Goal: Navigation & Orientation: Find specific page/section

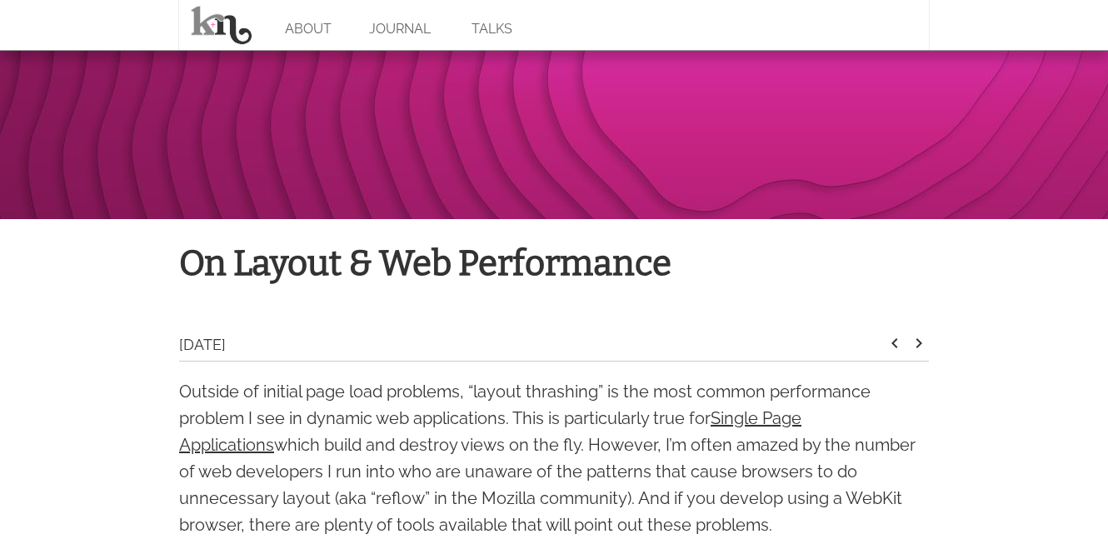
scroll to position [260, 0]
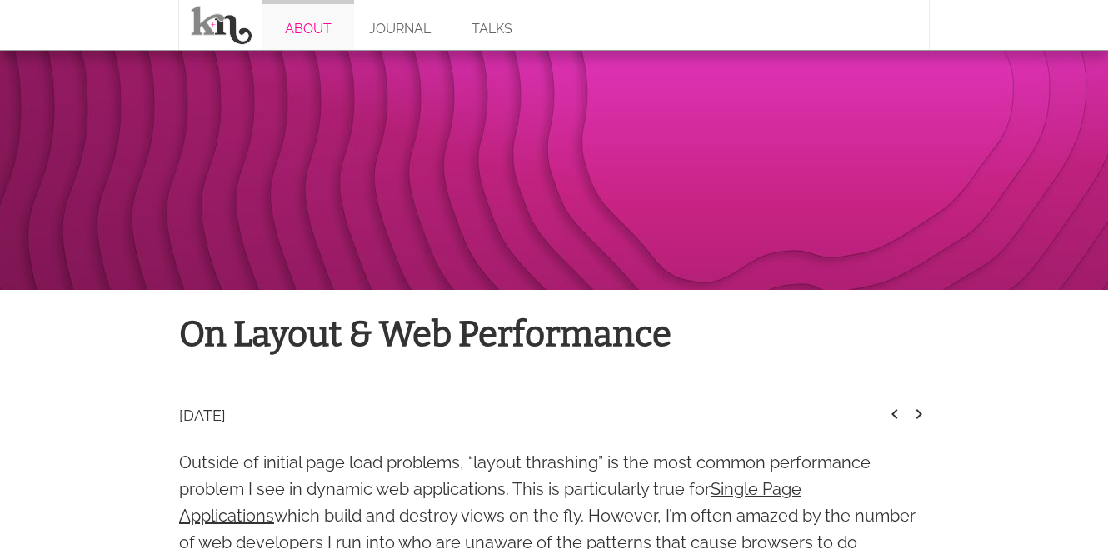
click at [288, 32] on link "ABOUT" at bounding box center [308, 25] width 92 height 50
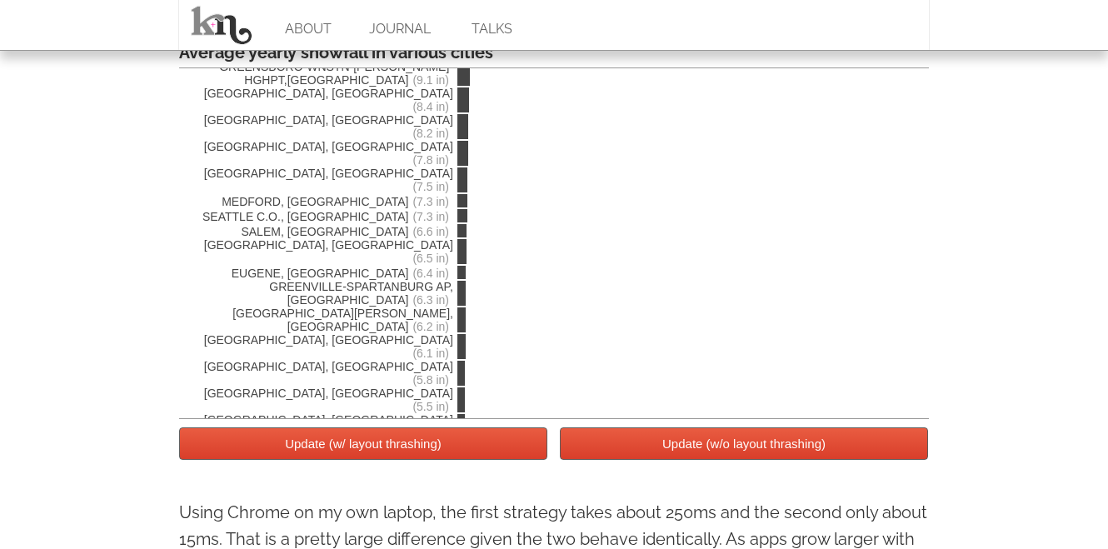
scroll to position [3047, 0]
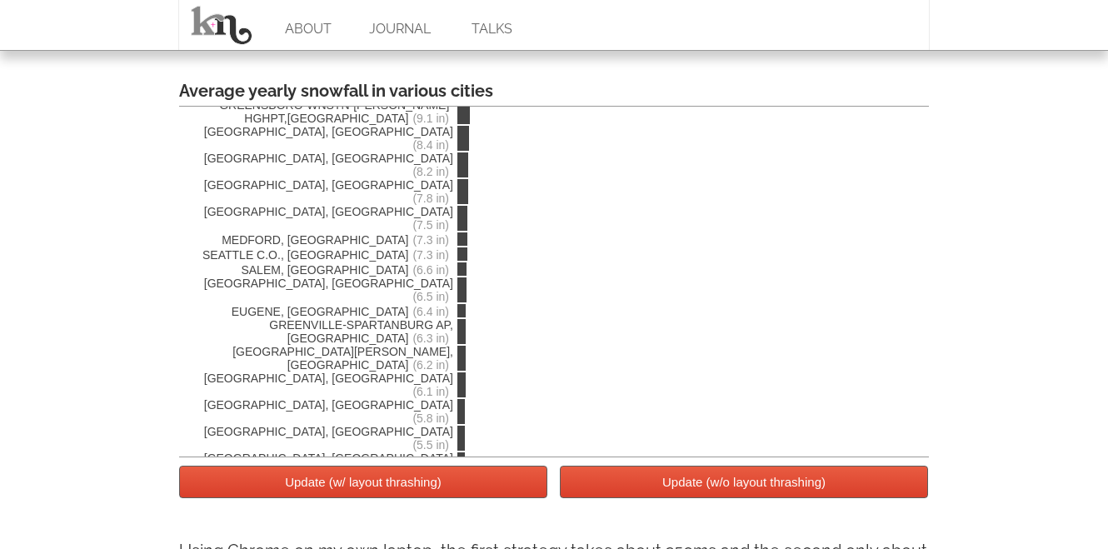
click at [361, 486] on button "Update (w/ layout thrashing)" at bounding box center [363, 482] width 368 height 32
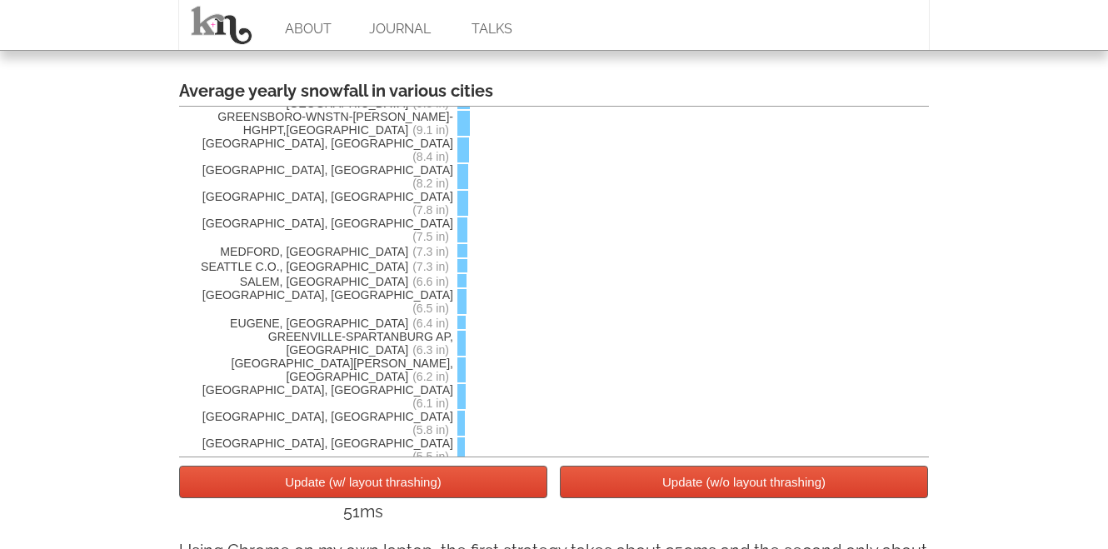
scroll to position [3923, 0]
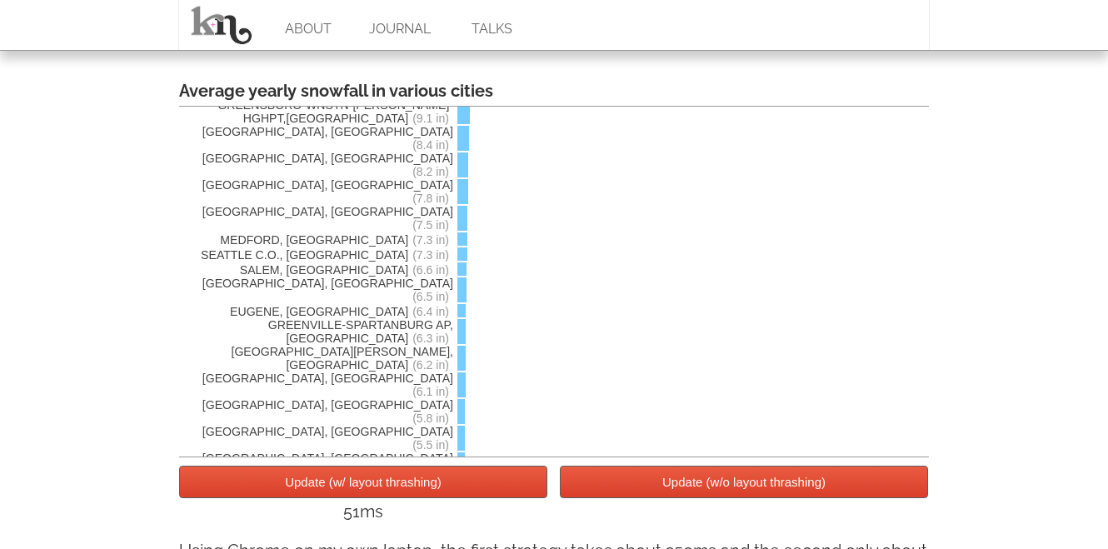
click at [432, 478] on button "Update (w/ layout thrashing)" at bounding box center [363, 482] width 368 height 32
click at [403, 498] on button "Update (w/ layout thrashing)" at bounding box center [363, 482] width 368 height 32
click at [401, 487] on button "Update (w/ layout thrashing)" at bounding box center [363, 482] width 368 height 32
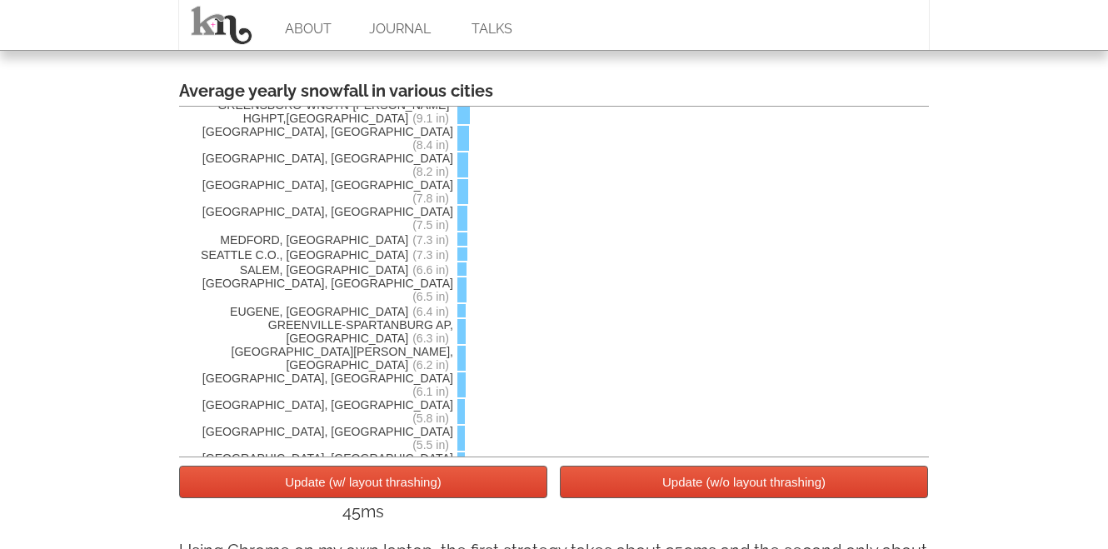
click at [401, 487] on button "Update (w/ layout thrashing)" at bounding box center [363, 482] width 368 height 32
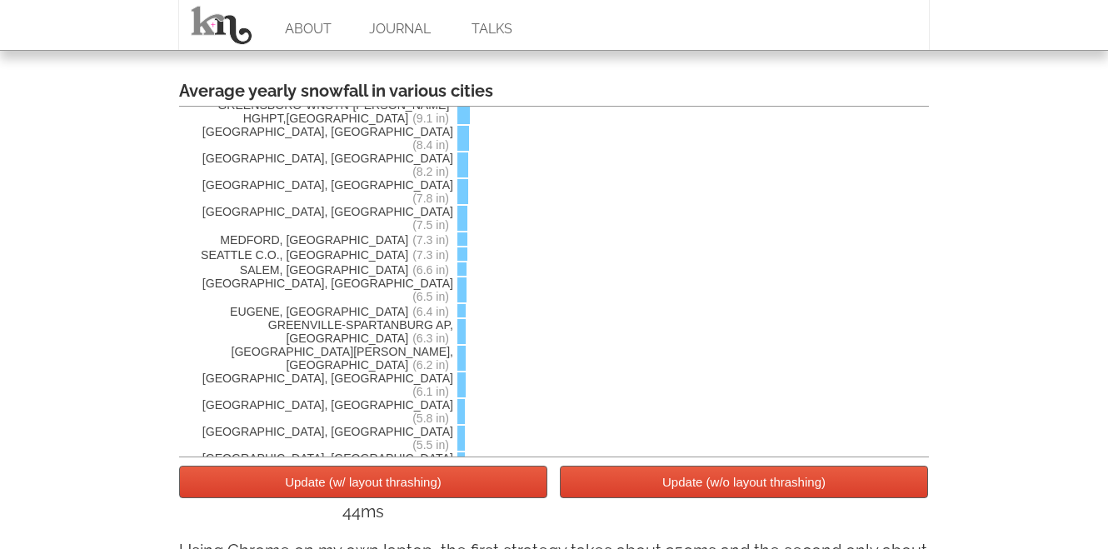
click at [405, 487] on button "Update (w/ layout thrashing)" at bounding box center [363, 482] width 368 height 32
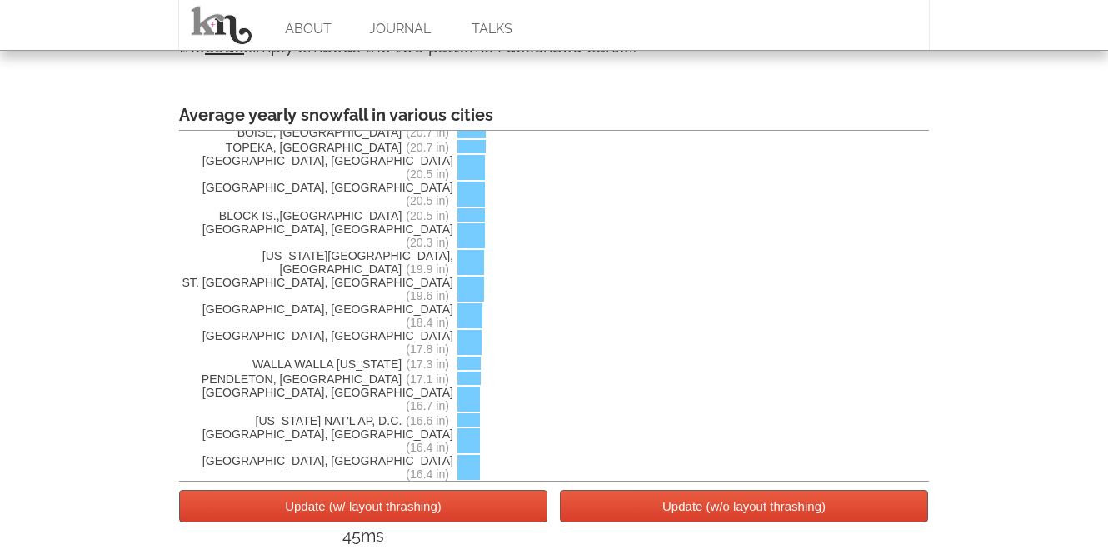
scroll to position [3040, 0]
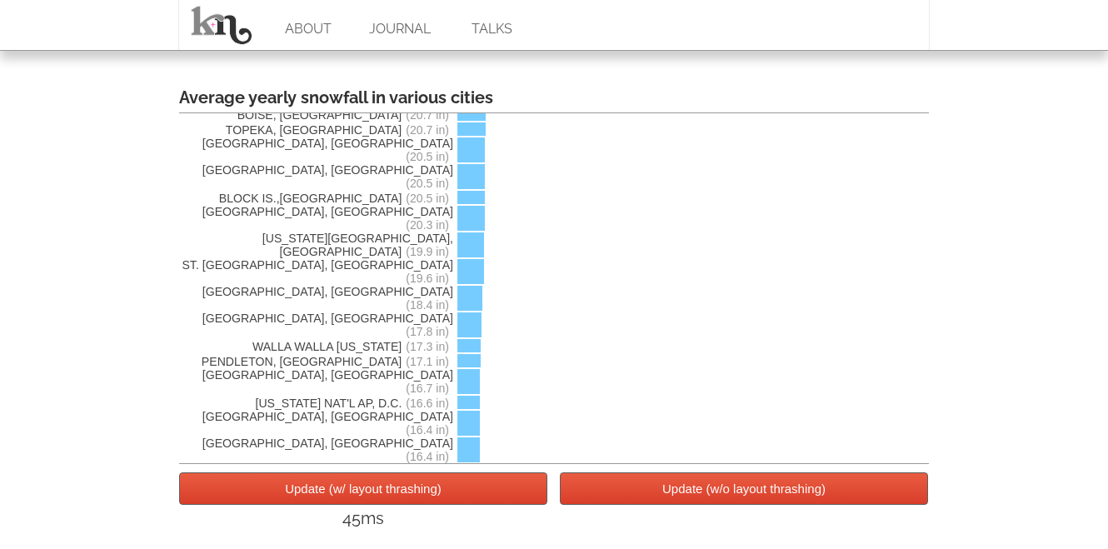
click at [742, 494] on button "Update (w/o layout thrashing)" at bounding box center [744, 488] width 368 height 32
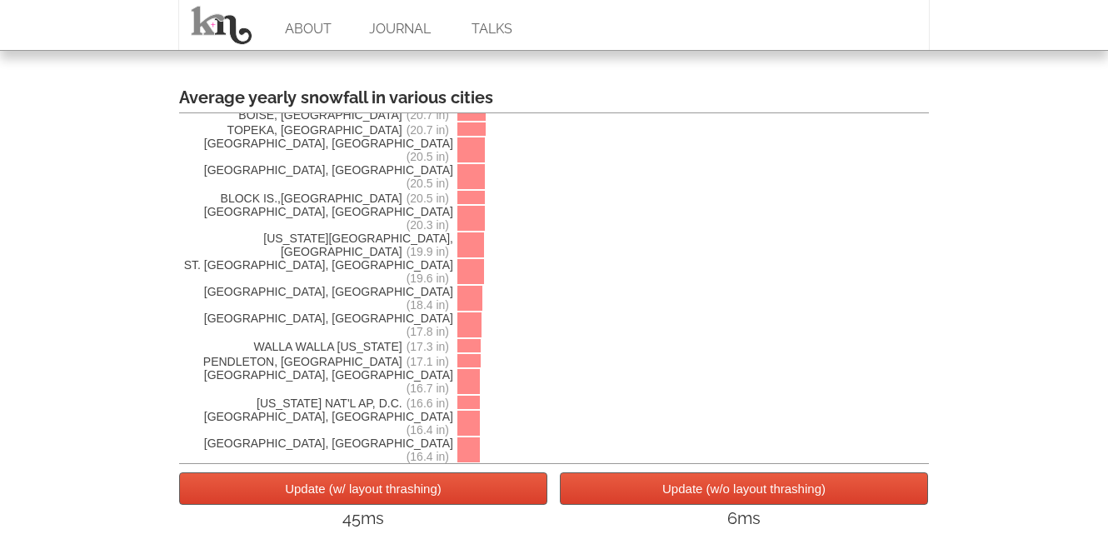
click at [742, 494] on button "Update (w/o layout thrashing)" at bounding box center [744, 488] width 368 height 32
click at [453, 484] on button "Update (w/ layout thrashing)" at bounding box center [363, 488] width 368 height 32
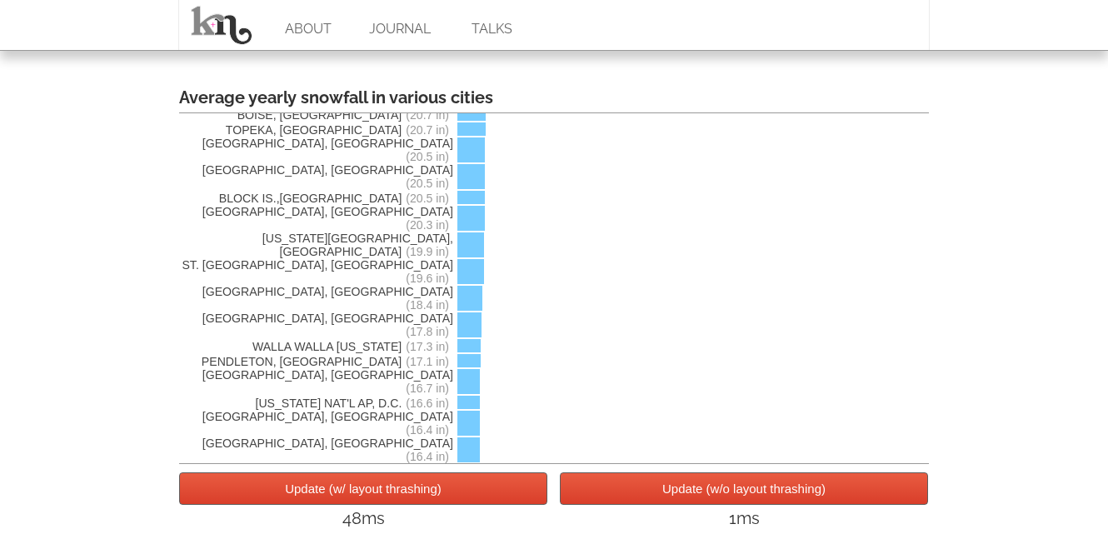
click at [431, 494] on button "Update (w/ layout thrashing)" at bounding box center [363, 488] width 368 height 32
click at [432, 493] on button "Update (w/ layout thrashing)" at bounding box center [363, 488] width 368 height 32
click at [409, 492] on button "Update (w/ layout thrashing)" at bounding box center [363, 488] width 368 height 32
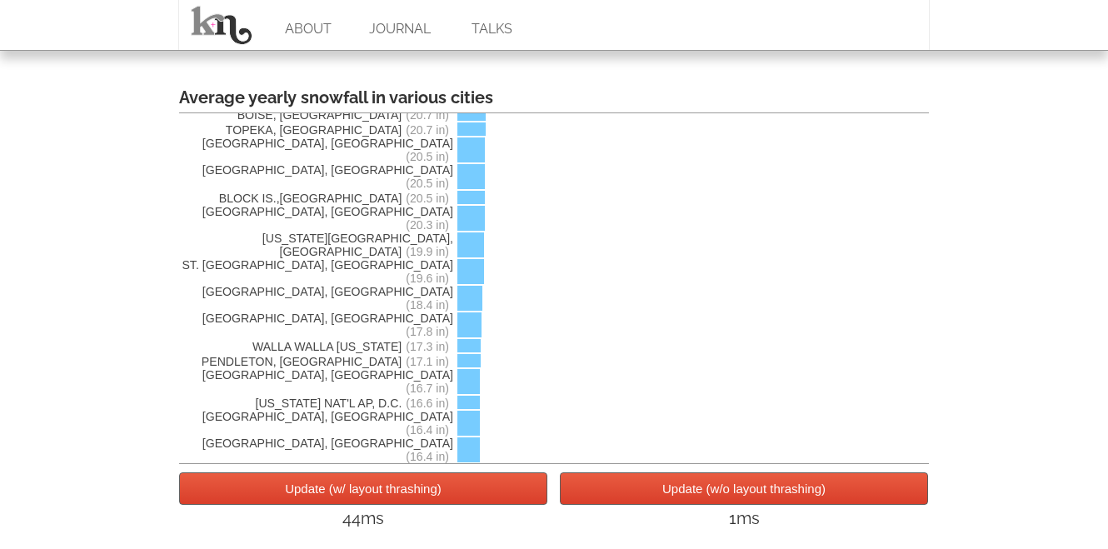
click at [409, 492] on button "Update (w/ layout thrashing)" at bounding box center [363, 488] width 368 height 32
click at [737, 494] on button "Update (w/o layout thrashing)" at bounding box center [744, 488] width 368 height 32
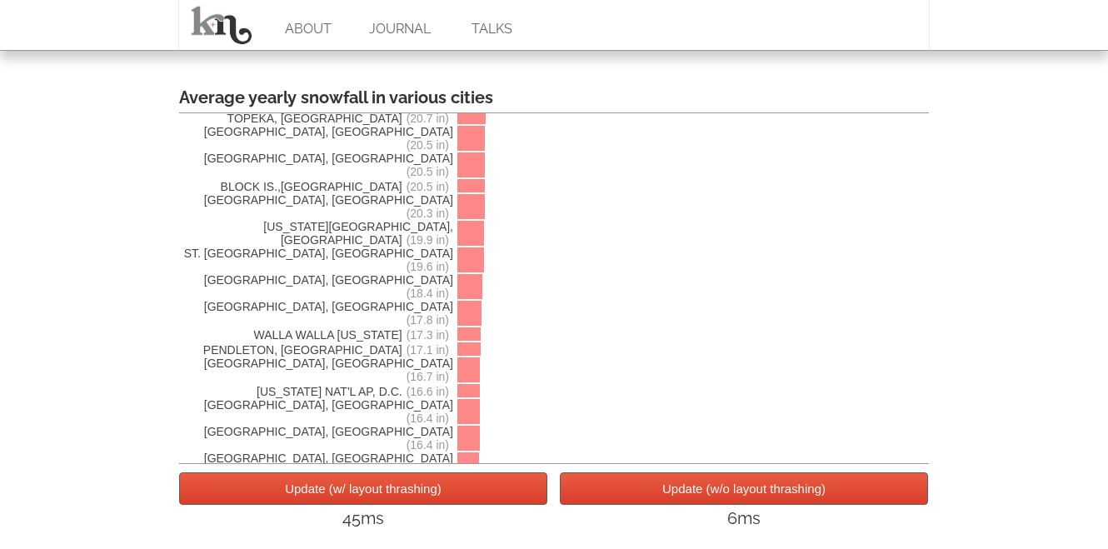
scroll to position [3051, 0]
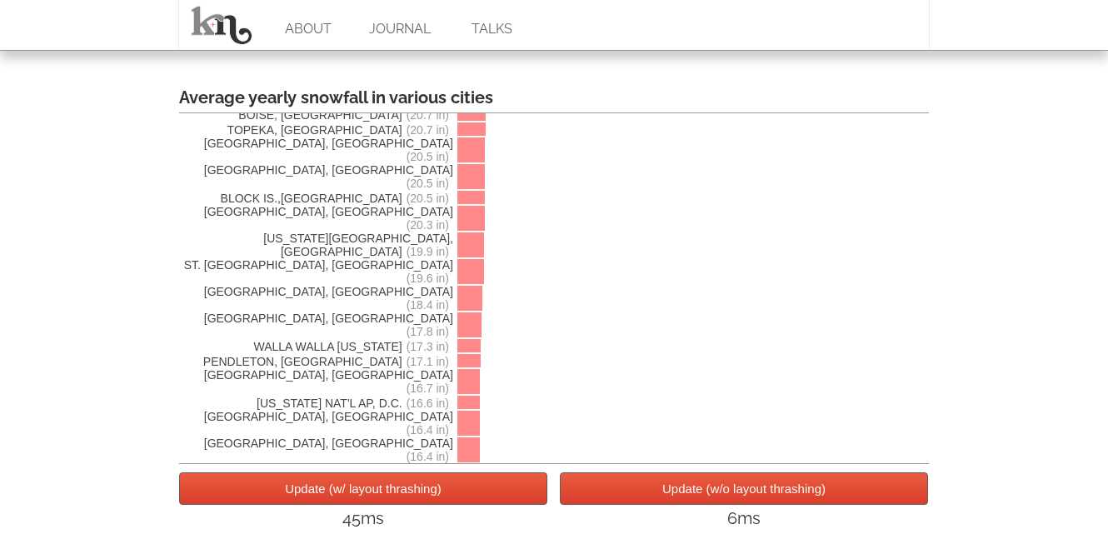
click at [737, 494] on button "Update (w/o layout thrashing)" at bounding box center [744, 488] width 368 height 32
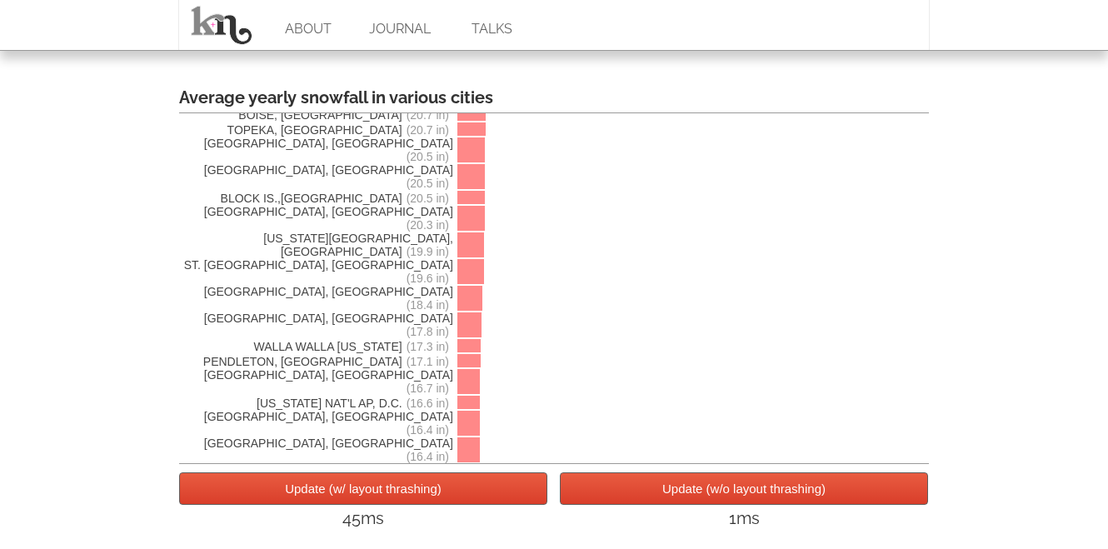
click at [737, 494] on button "Update (w/o layout thrashing)" at bounding box center [744, 488] width 368 height 32
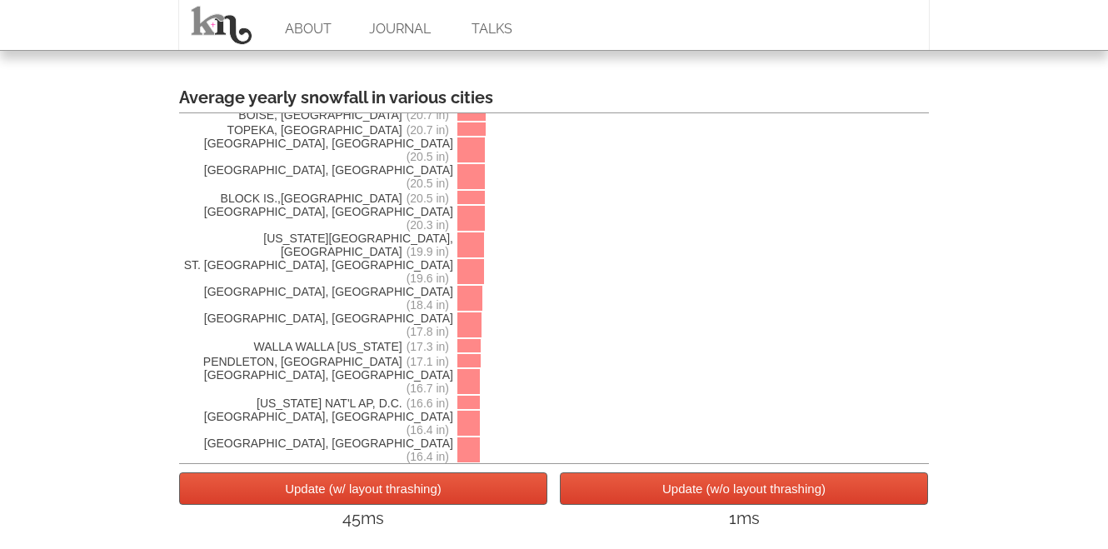
click at [389, 507] on div "45ms" at bounding box center [363, 518] width 368 height 27
click at [406, 487] on button "Update (w/ layout thrashing)" at bounding box center [363, 488] width 368 height 32
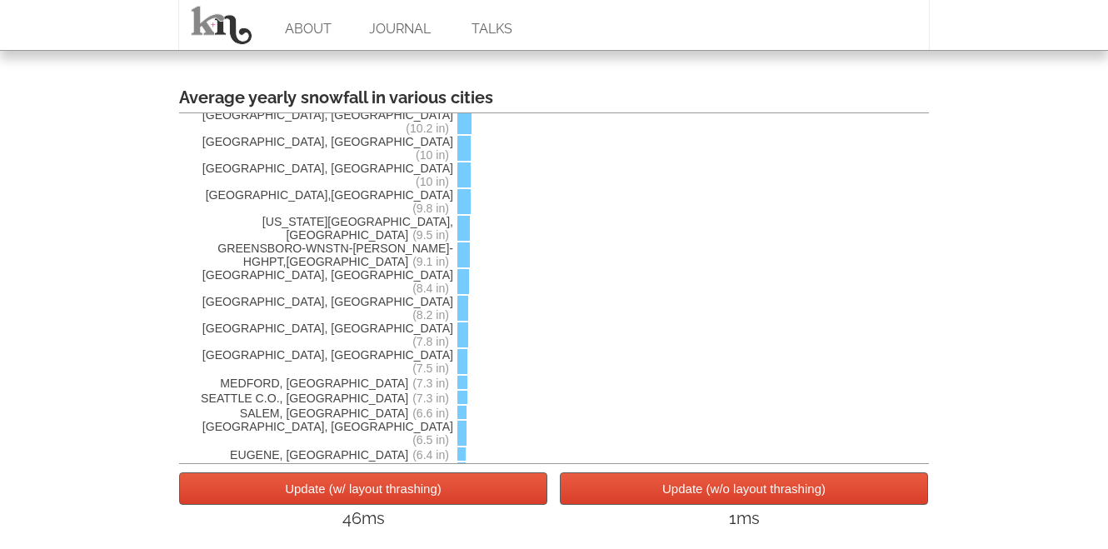
scroll to position [3923, 0]
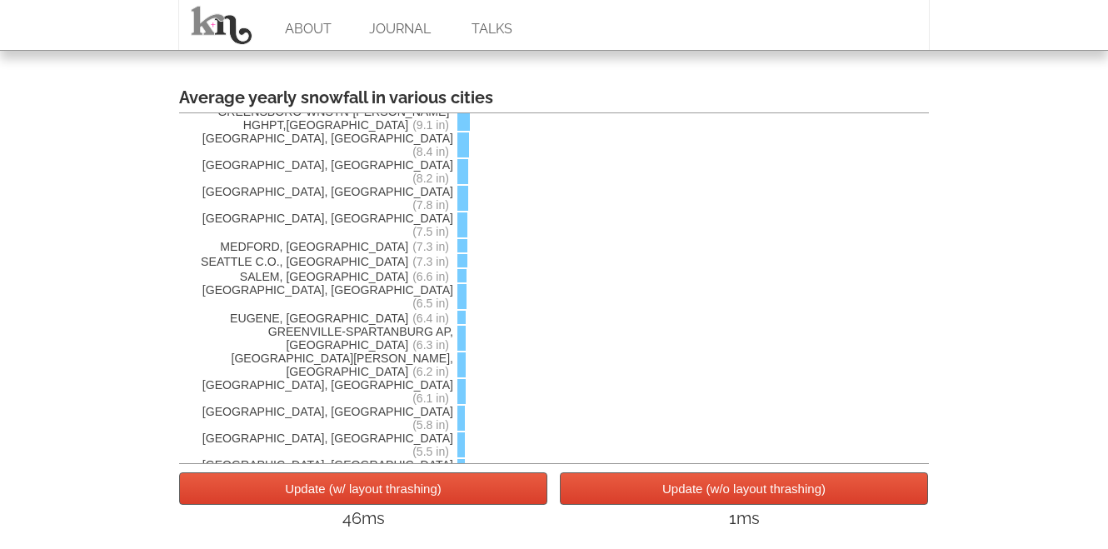
click at [412, 486] on button "Update (w/ layout thrashing)" at bounding box center [363, 488] width 368 height 32
click at [375, 479] on button "Update (w/ layout thrashing)" at bounding box center [363, 488] width 368 height 32
click at [722, 526] on div "1ms" at bounding box center [744, 518] width 368 height 27
click at [751, 498] on button "Update (w/o layout thrashing)" at bounding box center [744, 488] width 368 height 32
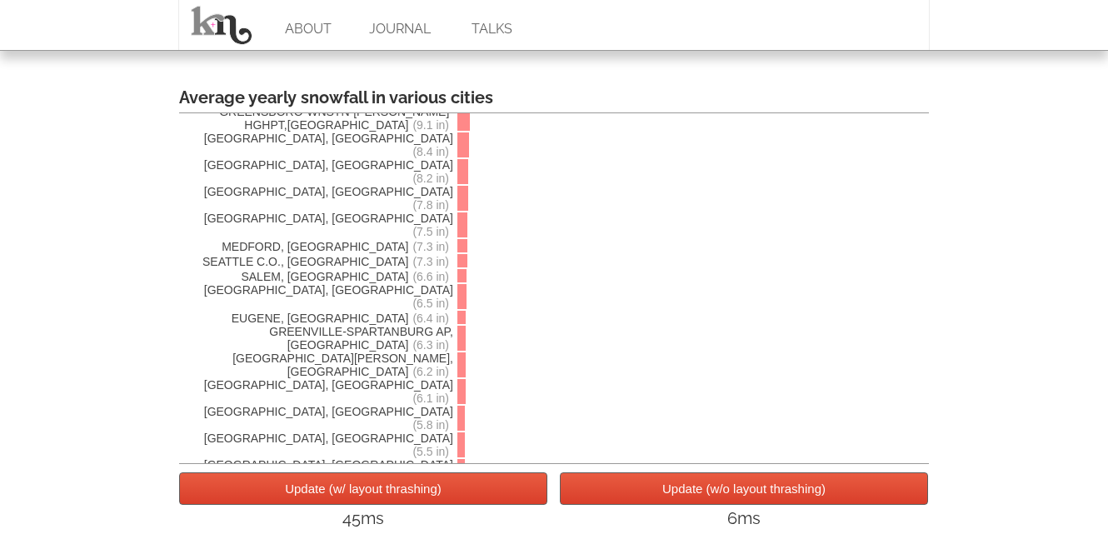
click at [751, 498] on button "Update (w/o layout thrashing)" at bounding box center [744, 488] width 368 height 32
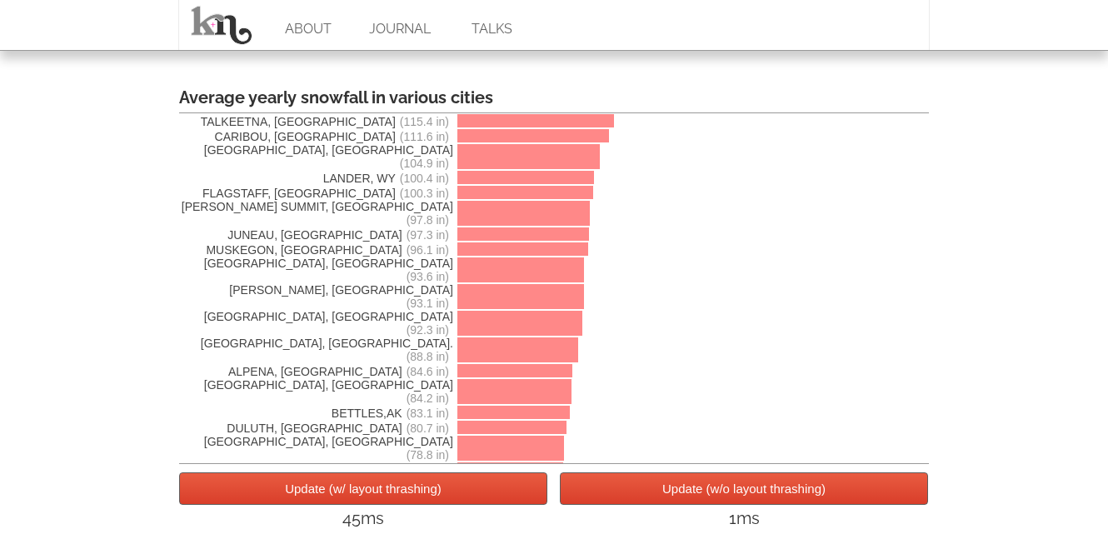
scroll to position [0, 0]
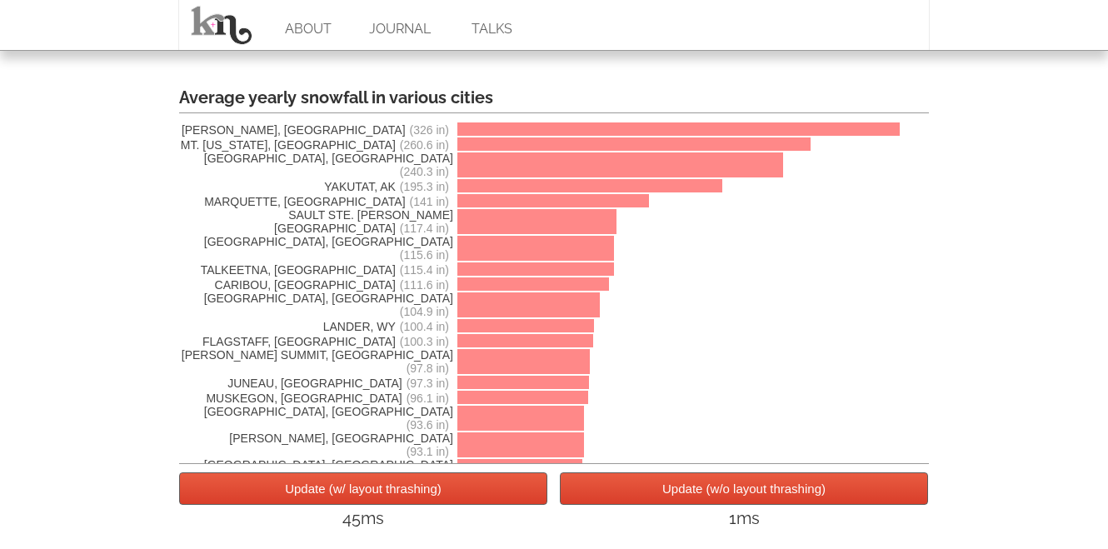
click at [715, 490] on button "Update (w/o layout thrashing)" at bounding box center [744, 488] width 368 height 32
click at [401, 489] on button "Update (w/ layout thrashing)" at bounding box center [363, 488] width 368 height 32
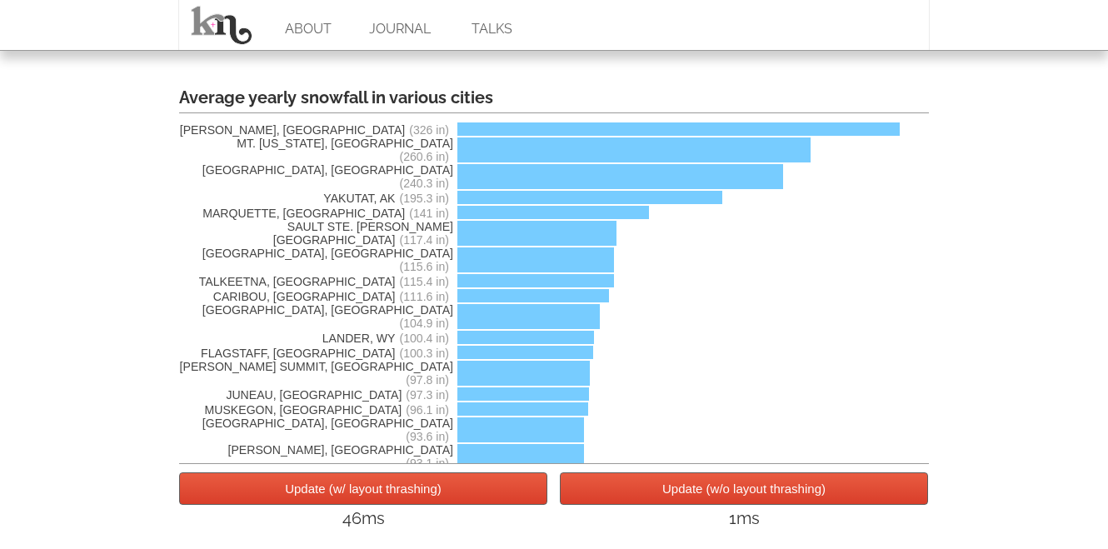
click at [401, 489] on button "Update (w/ layout thrashing)" at bounding box center [363, 488] width 368 height 32
click at [727, 488] on button "Update (w/o layout thrashing)" at bounding box center [744, 488] width 368 height 32
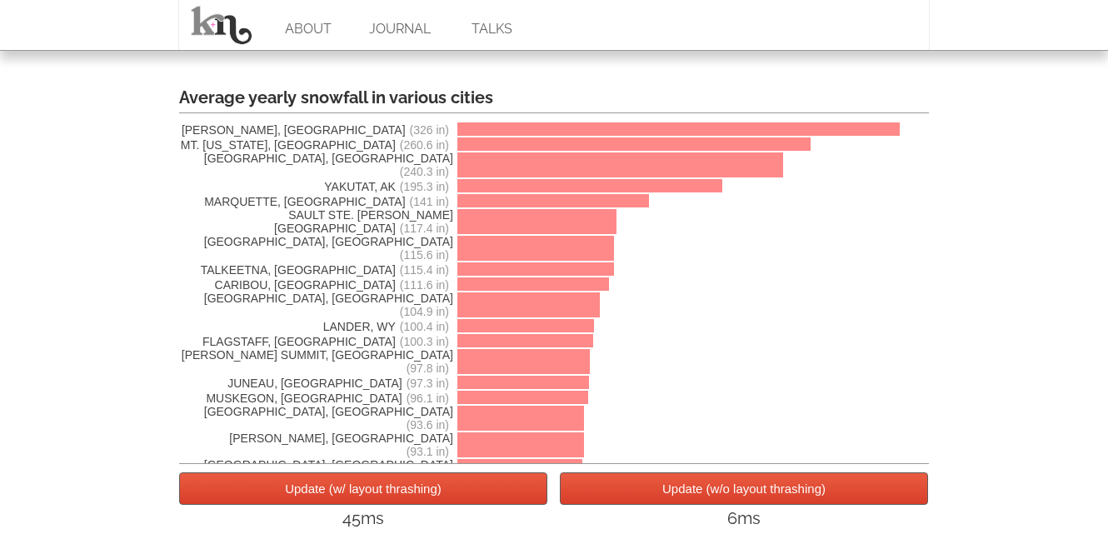
click at [445, 497] on button "Update (w/ layout thrashing)" at bounding box center [363, 488] width 368 height 32
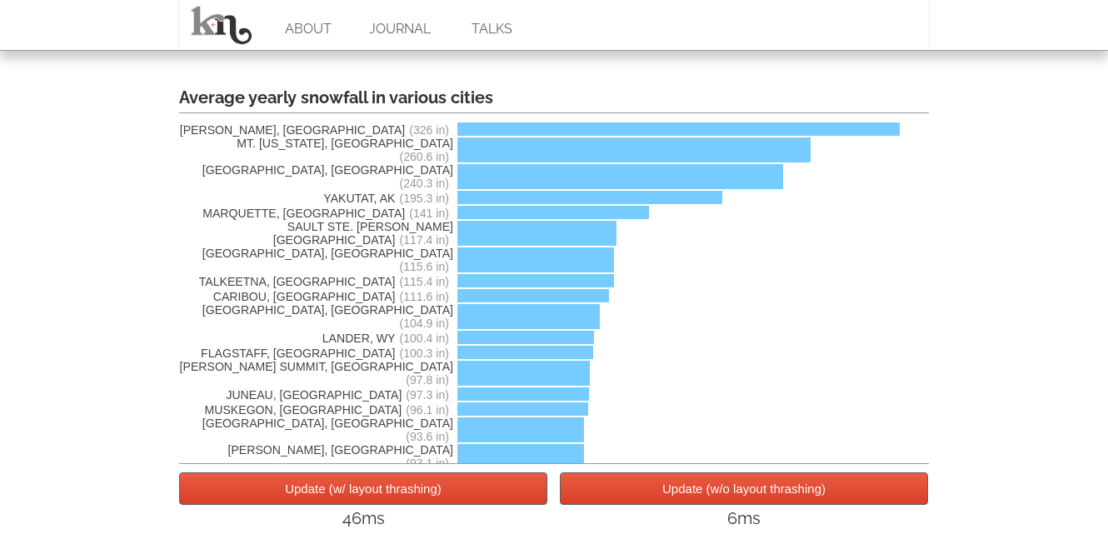
click at [722, 503] on button "Update (w/o layout thrashing)" at bounding box center [744, 488] width 368 height 32
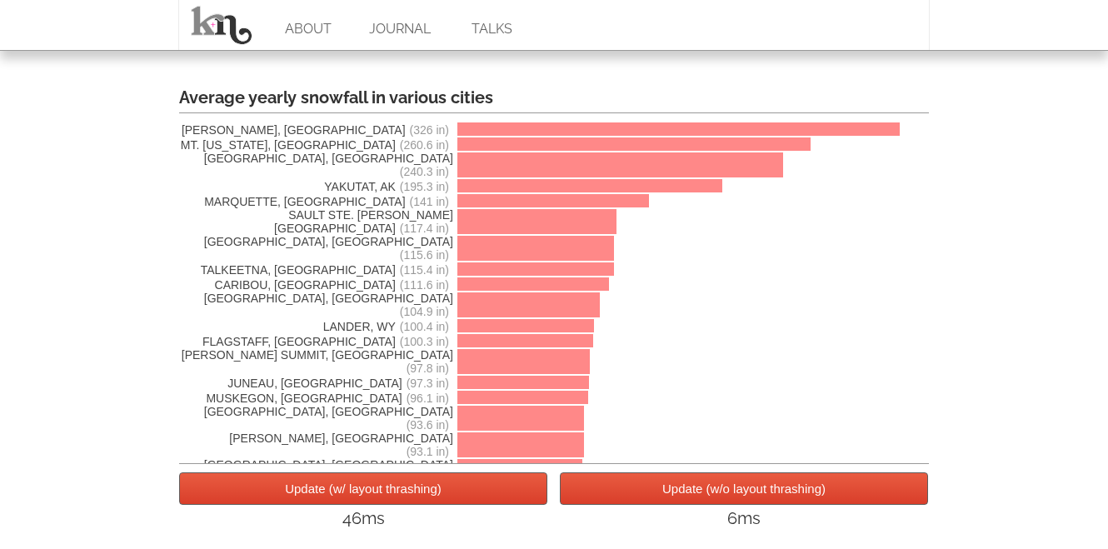
click at [382, 467] on div "Update (w/ layout thrashing) Update (w/o layout thrashing) 46ms 6ms" at bounding box center [554, 502] width 750 height 76
click at [413, 485] on button "Update (w/ layout thrashing)" at bounding box center [363, 488] width 368 height 32
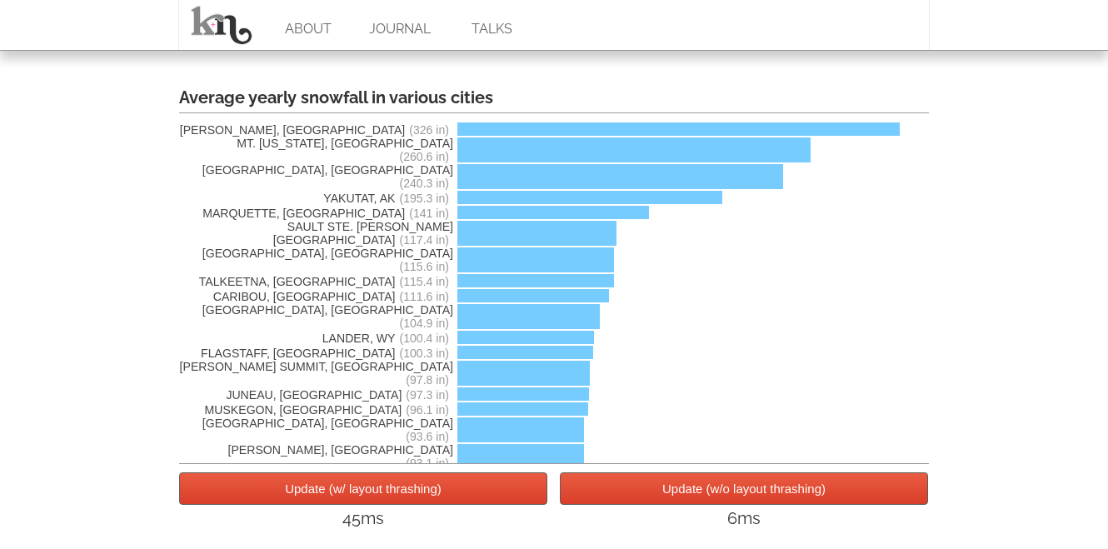
click at [454, 487] on button "Update (w/ layout thrashing)" at bounding box center [363, 488] width 368 height 32
click at [712, 501] on button "Update (w/o layout thrashing)" at bounding box center [744, 488] width 368 height 32
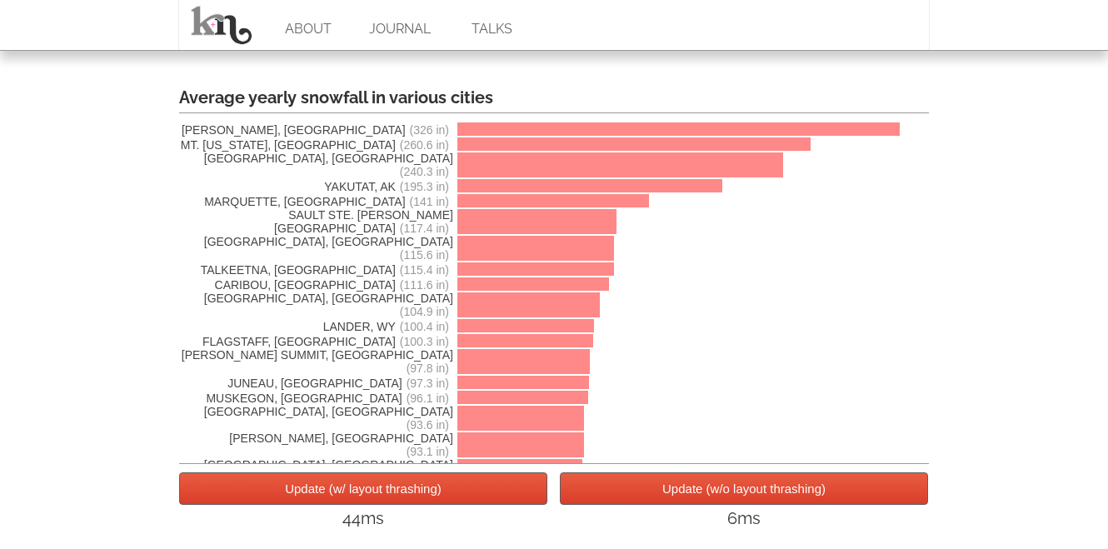
click at [712, 501] on button "Update (w/o layout thrashing)" at bounding box center [744, 488] width 368 height 32
click at [392, 482] on button "Update (w/ layout thrashing)" at bounding box center [363, 488] width 368 height 32
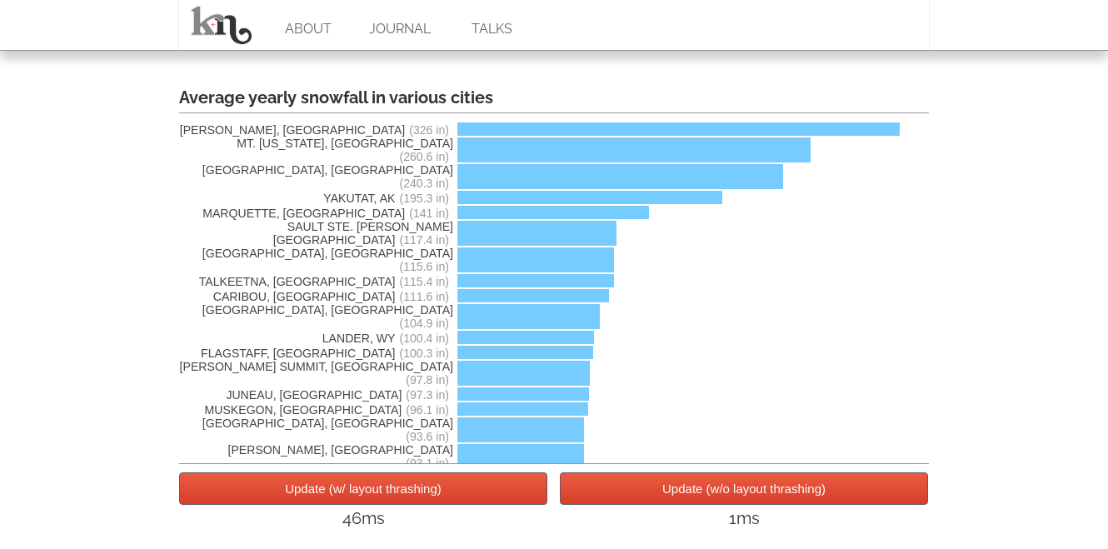
click at [392, 482] on button "Update (w/ layout thrashing)" at bounding box center [363, 488] width 368 height 32
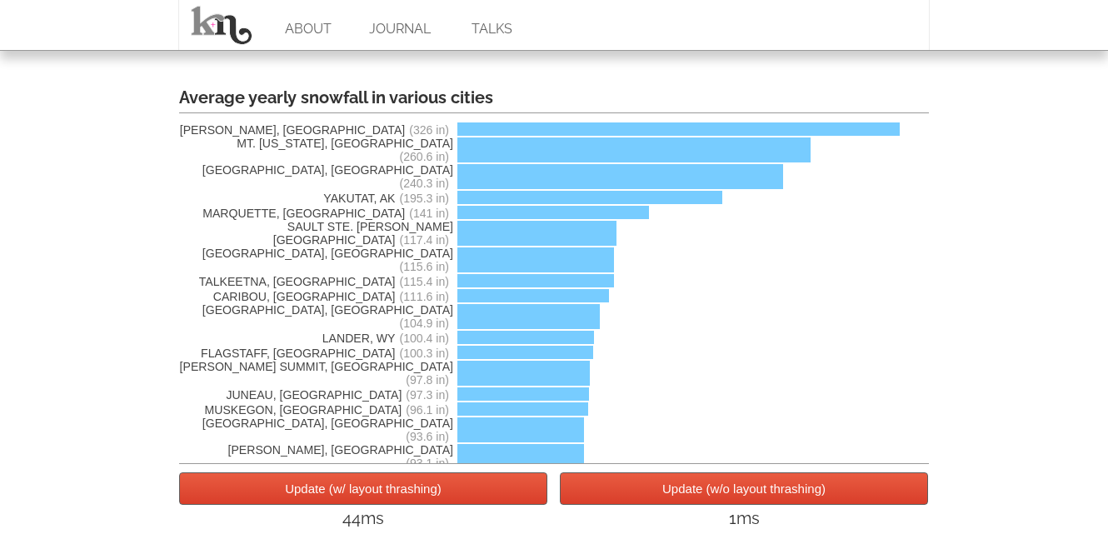
click at [762, 497] on button "Update (w/o layout thrashing)" at bounding box center [744, 488] width 368 height 32
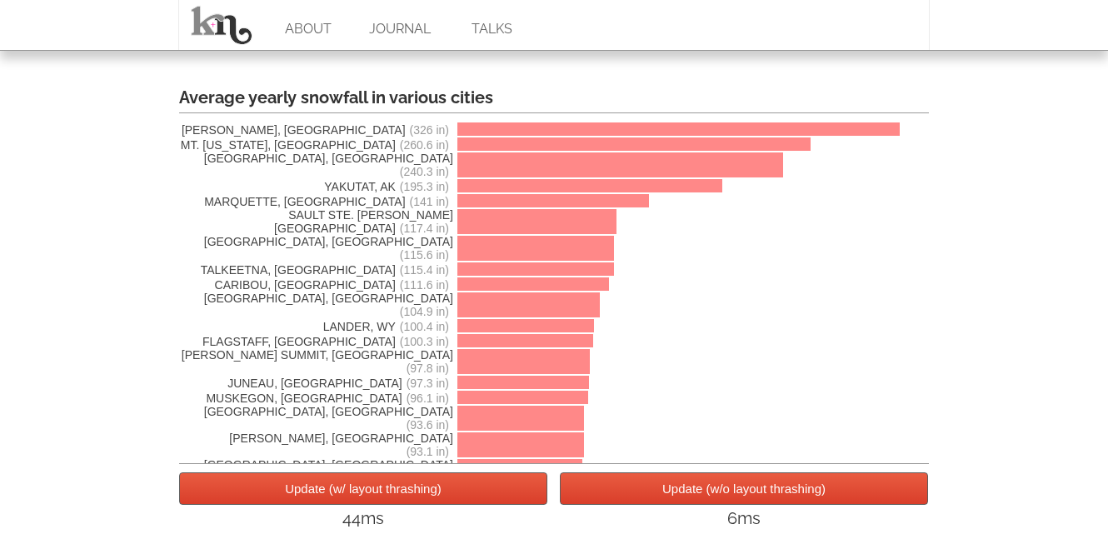
click at [762, 497] on button "Update (w/o layout thrashing)" at bounding box center [744, 488] width 368 height 32
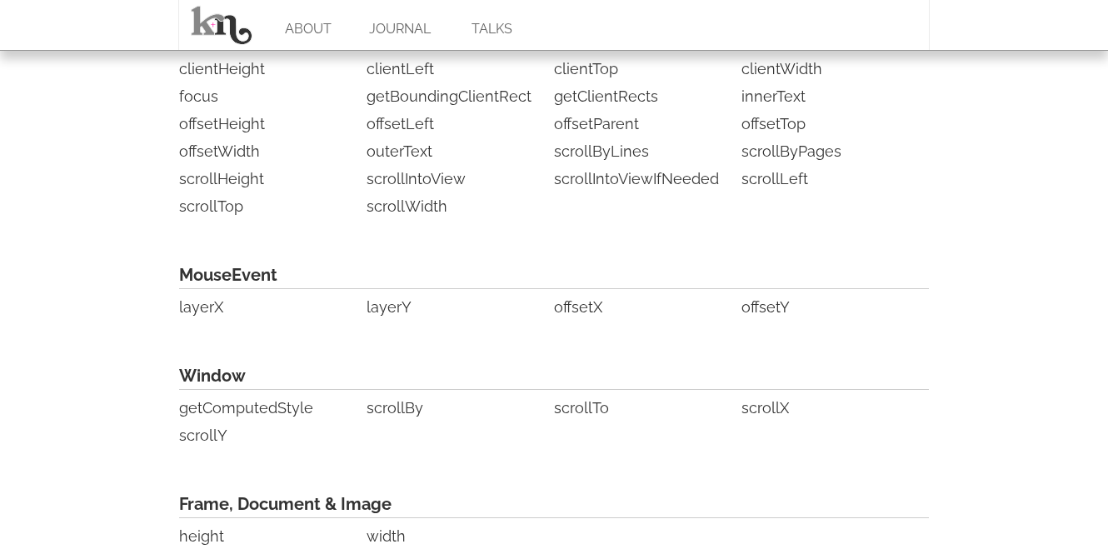
scroll to position [4281, 0]
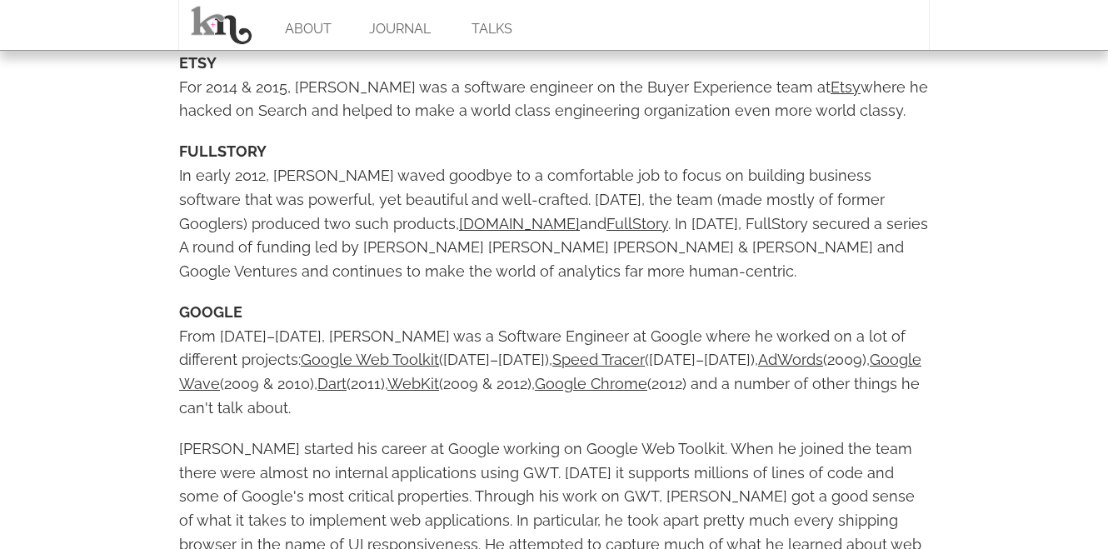
scroll to position [547, 0]
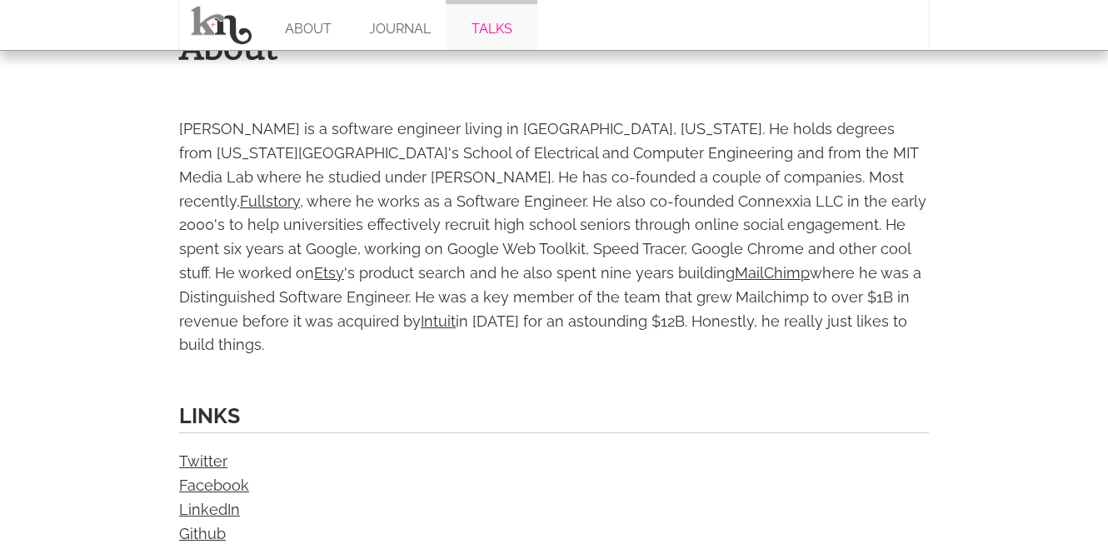
click at [482, 22] on link "TALKS" at bounding box center [492, 25] width 92 height 50
